Goal: Download file/media

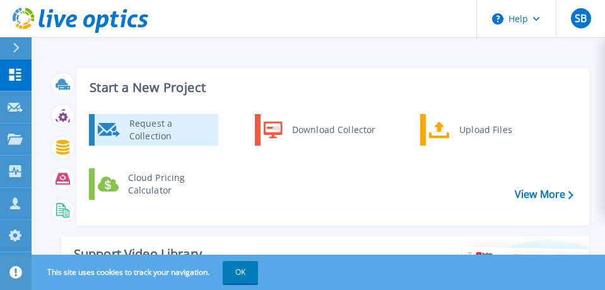
click at [155, 129] on div "Request a Collection" at bounding box center [169, 129] width 92 height 25
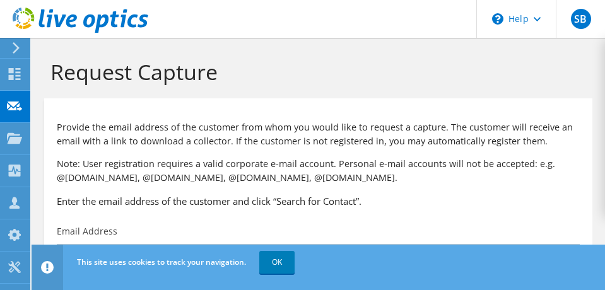
click at [16, 47] on icon at bounding box center [15, 47] width 9 height 11
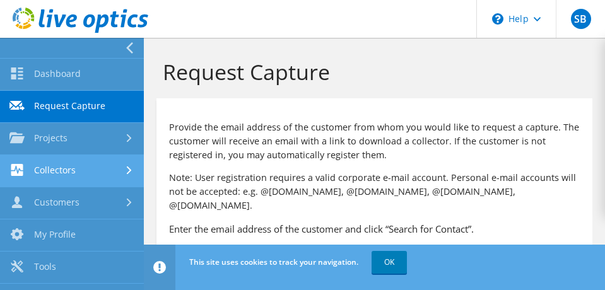
click at [127, 173] on icon at bounding box center [129, 171] width 5 height 8
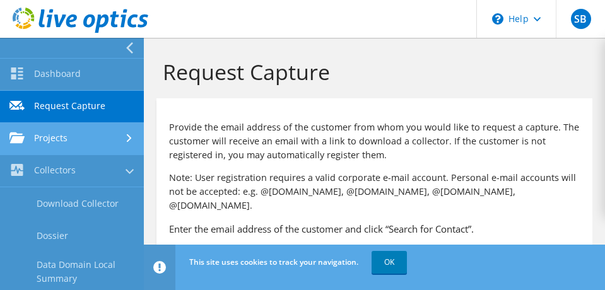
click at [127, 139] on icon at bounding box center [129, 138] width 5 height 8
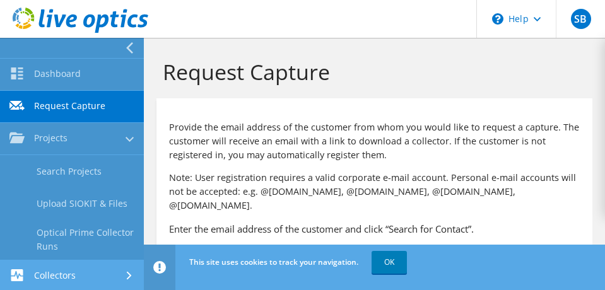
click at [127, 277] on icon at bounding box center [129, 276] width 5 height 8
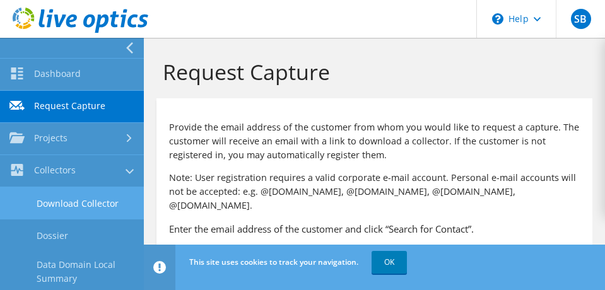
click at [65, 208] on link "Download Collector" at bounding box center [72, 203] width 144 height 32
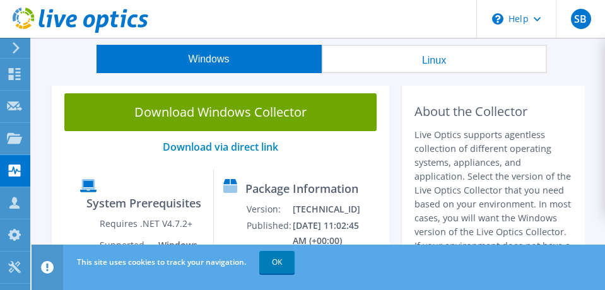
scroll to position [37, 0]
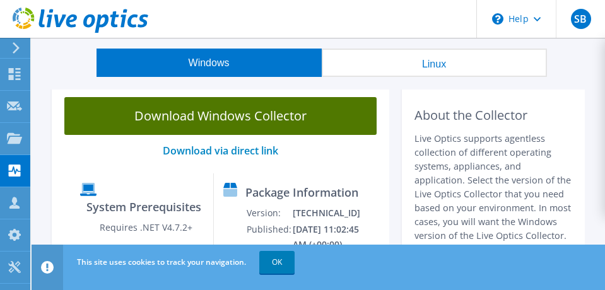
click at [195, 118] on link "Download Windows Collector" at bounding box center [220, 116] width 312 height 38
